Goal: Entertainment & Leisure: Consume media (video, audio)

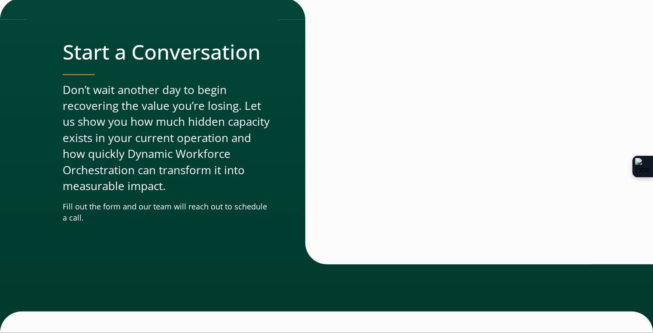
scroll to position [2664, 0]
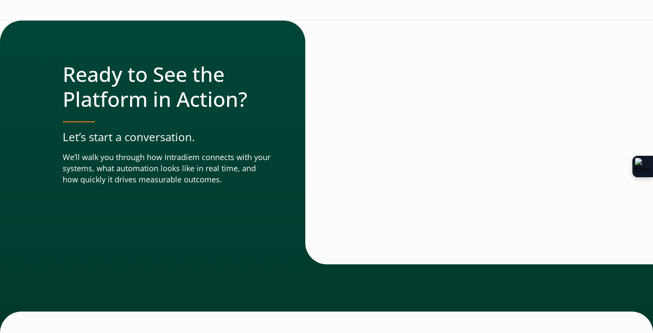
scroll to position [3066, 0]
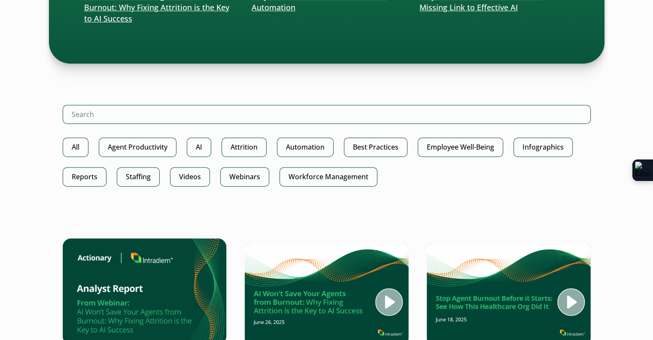
scroll to position [387, 0]
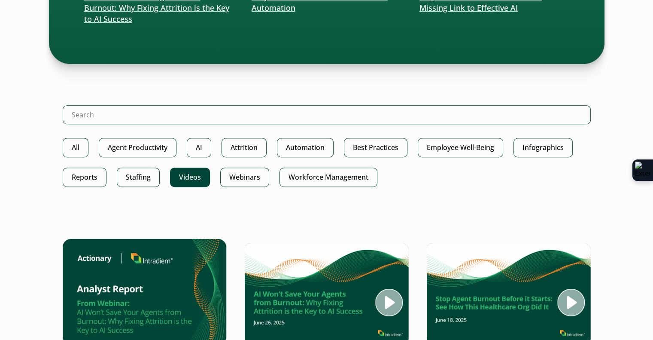
click at [184, 180] on link "Videos" at bounding box center [190, 176] width 40 height 19
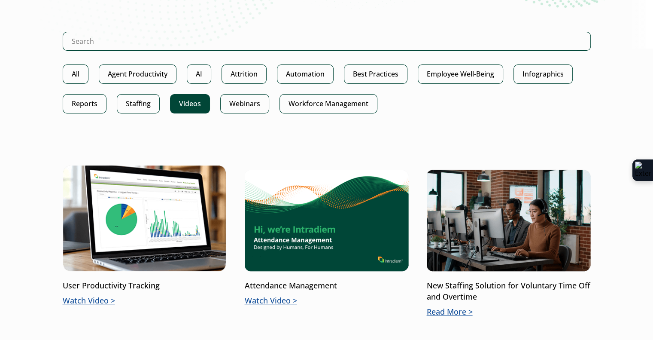
scroll to position [172, 0]
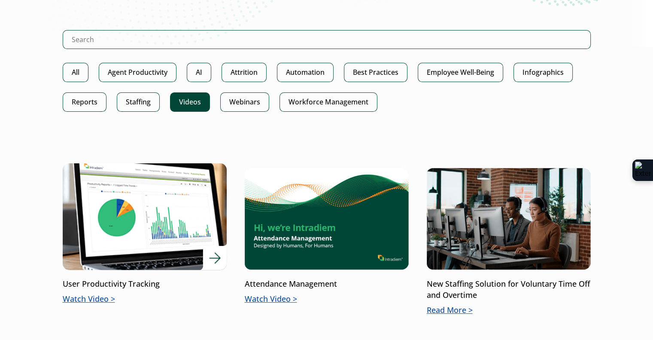
click at [84, 295] on p "Watch Video" at bounding box center [145, 298] width 164 height 11
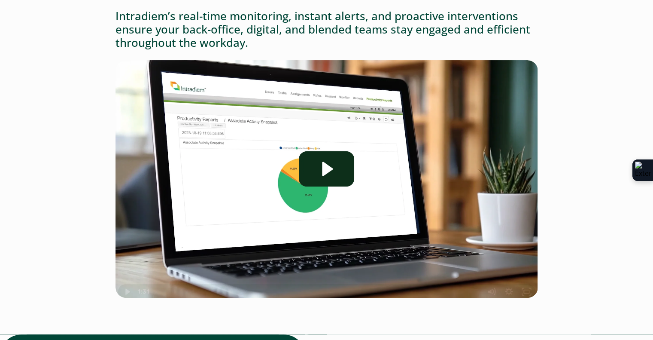
scroll to position [172, 0]
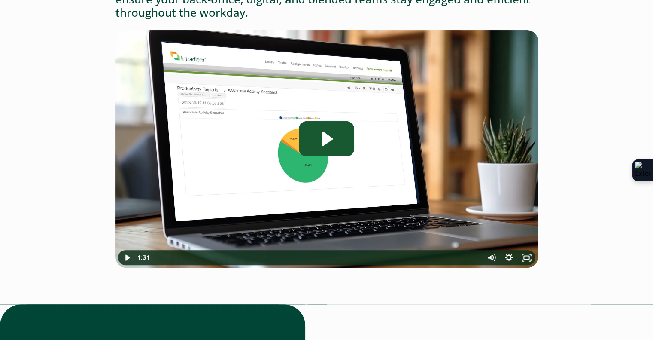
click at [322, 135] on icon "Play Video: Intradiem_User-Productivity-Tracking" at bounding box center [326, 138] width 55 height 35
